Goal: Transaction & Acquisition: Purchase product/service

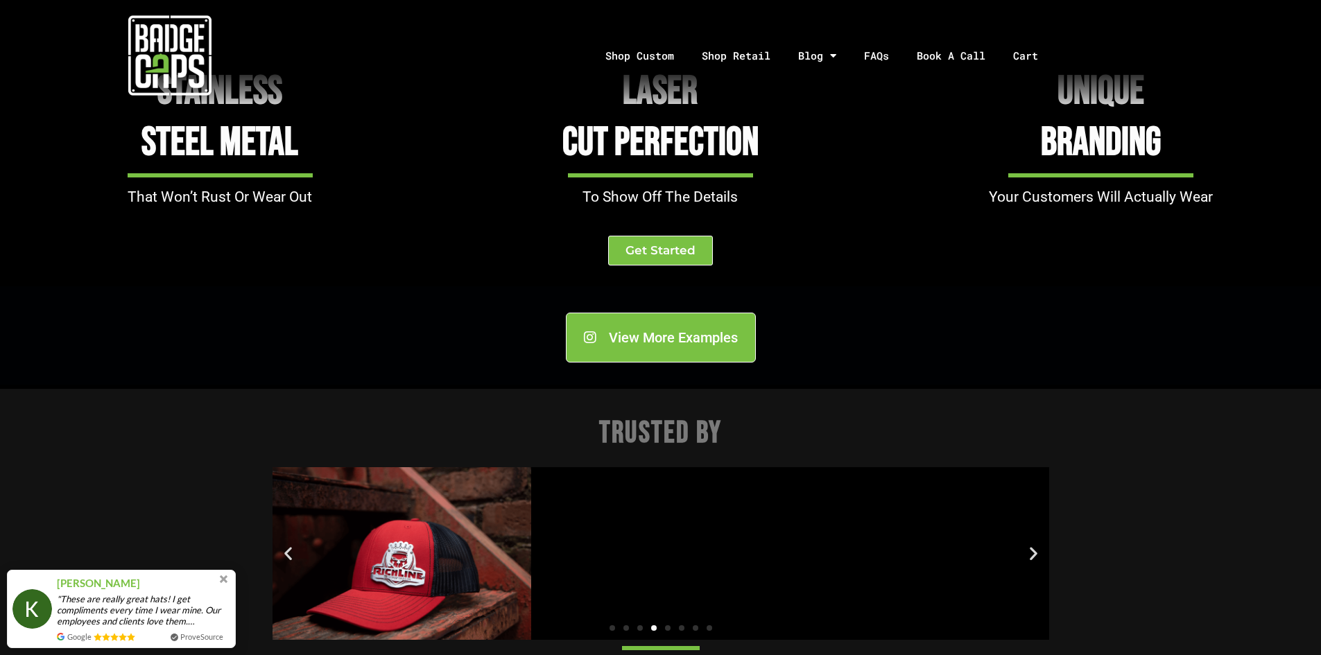
scroll to position [1526, 0]
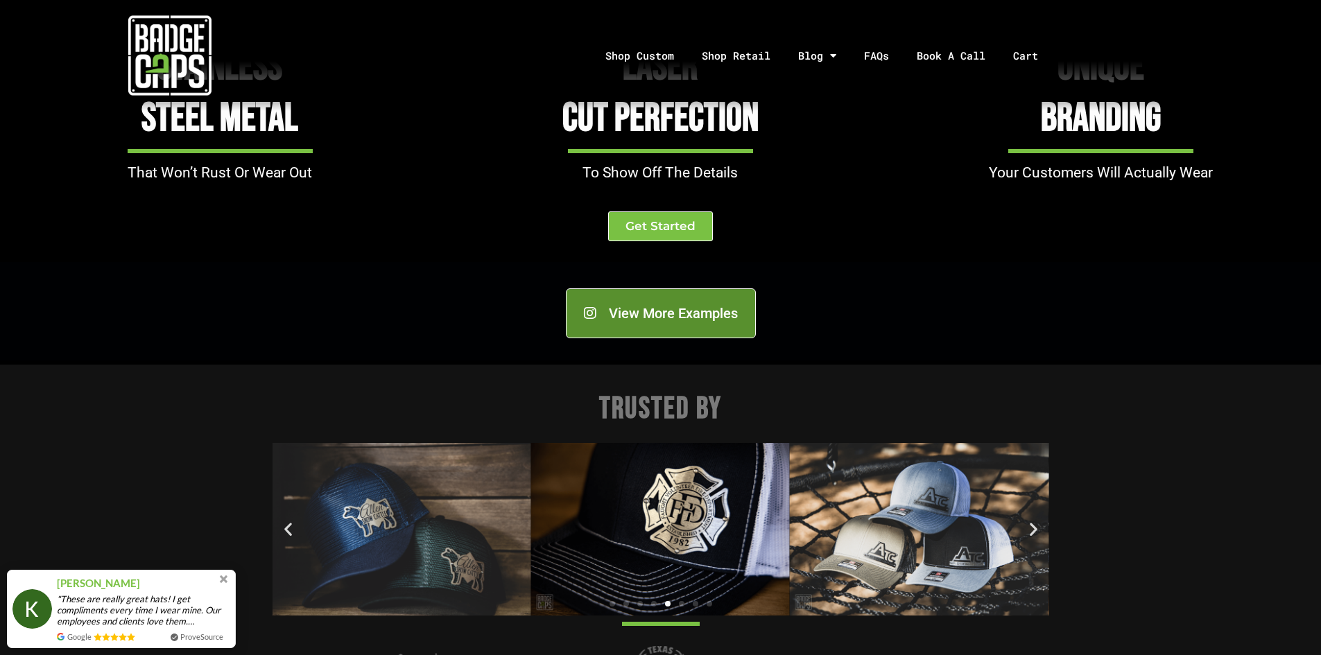
click at [689, 311] on span "View More Examples" at bounding box center [673, 313] width 129 height 14
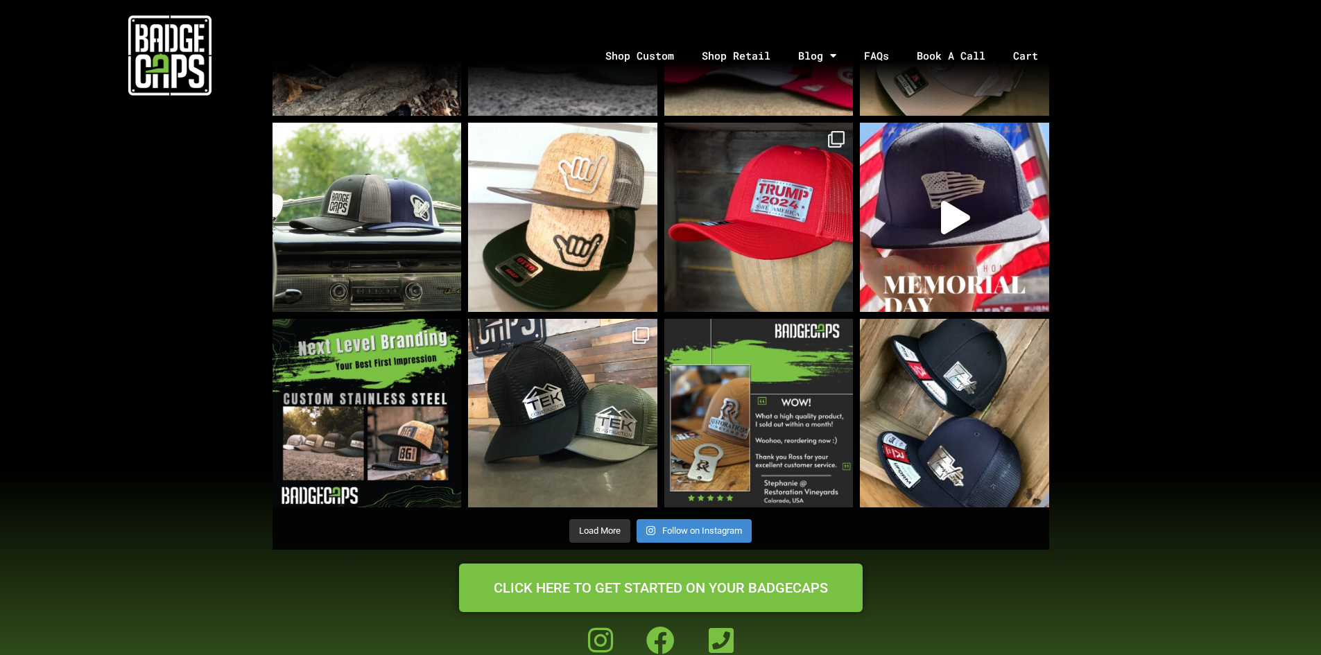
scroll to position [1040, 0]
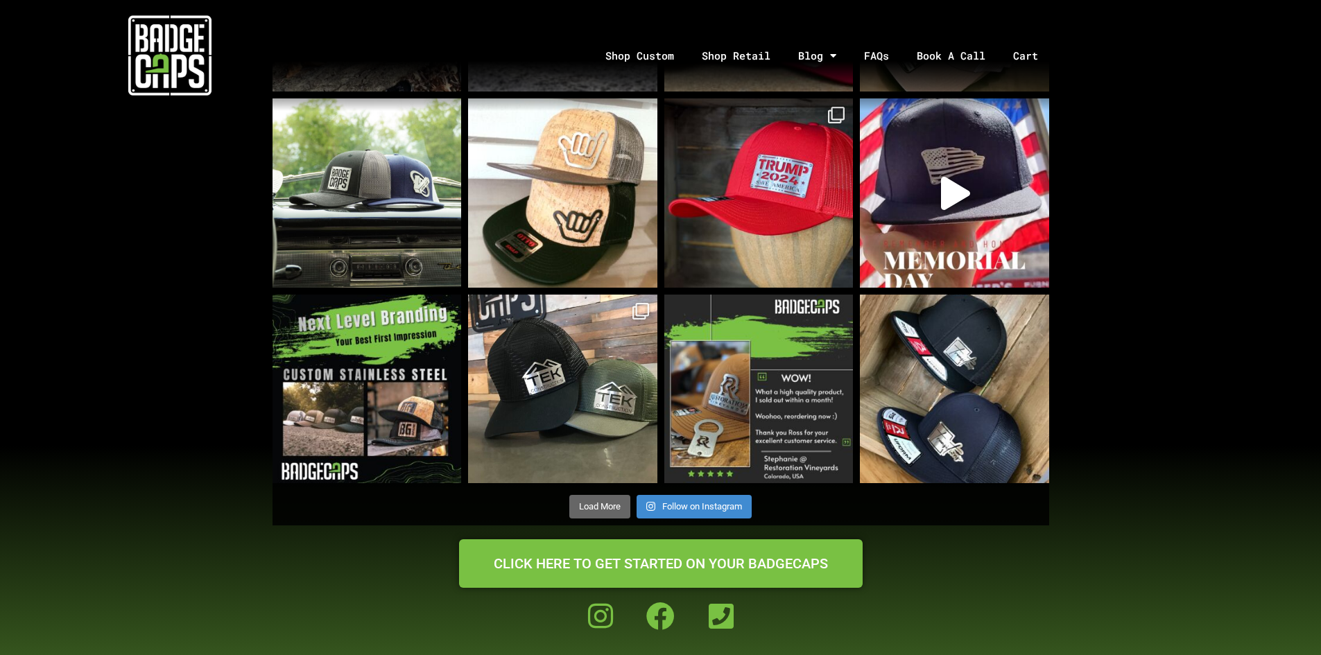
click at [607, 503] on span "Load More" at bounding box center [600, 506] width 42 height 10
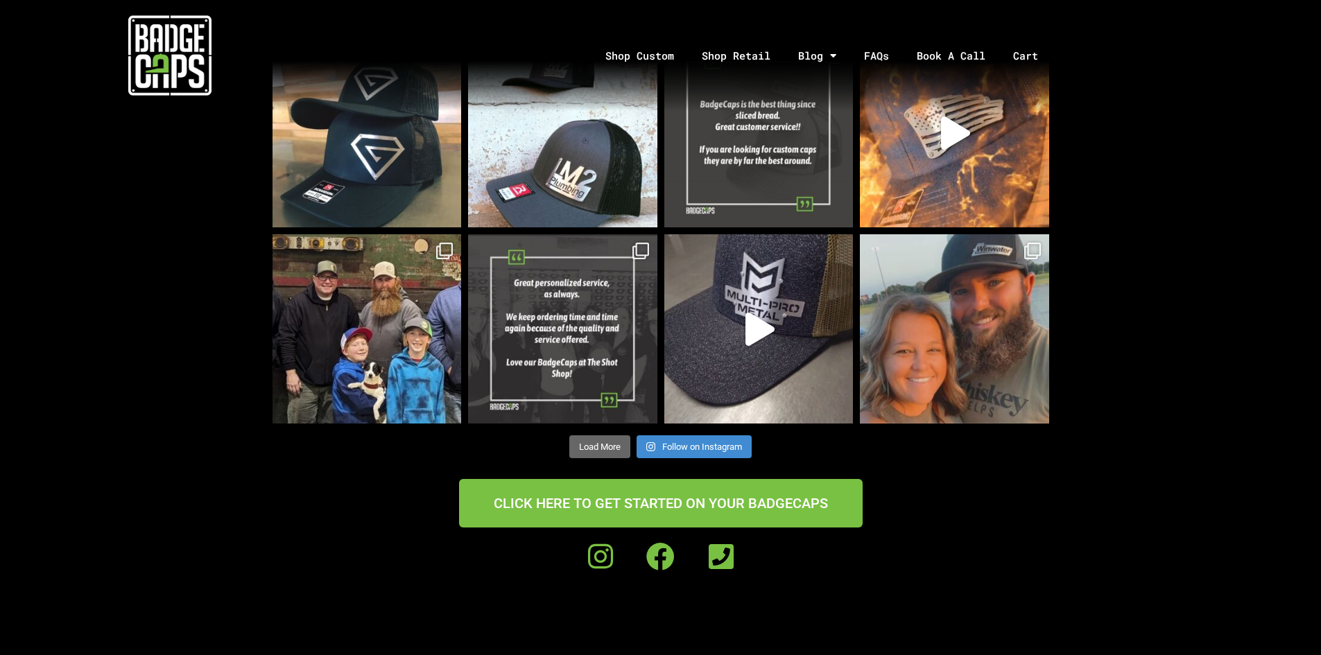
scroll to position [2080, 0]
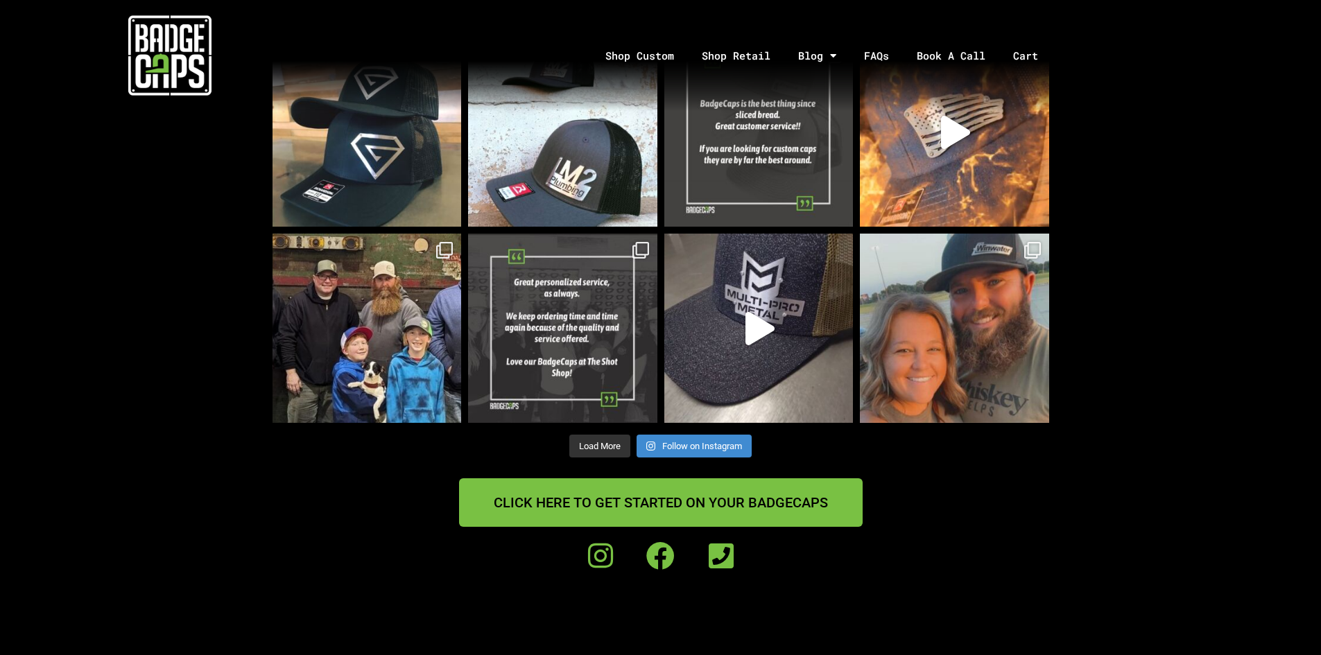
click at [606, 498] on span "CLICK HERE TO GET STARTED ON YOUR BADGECAPS" at bounding box center [661, 503] width 334 height 14
